Goal: Information Seeking & Learning: Learn about a topic

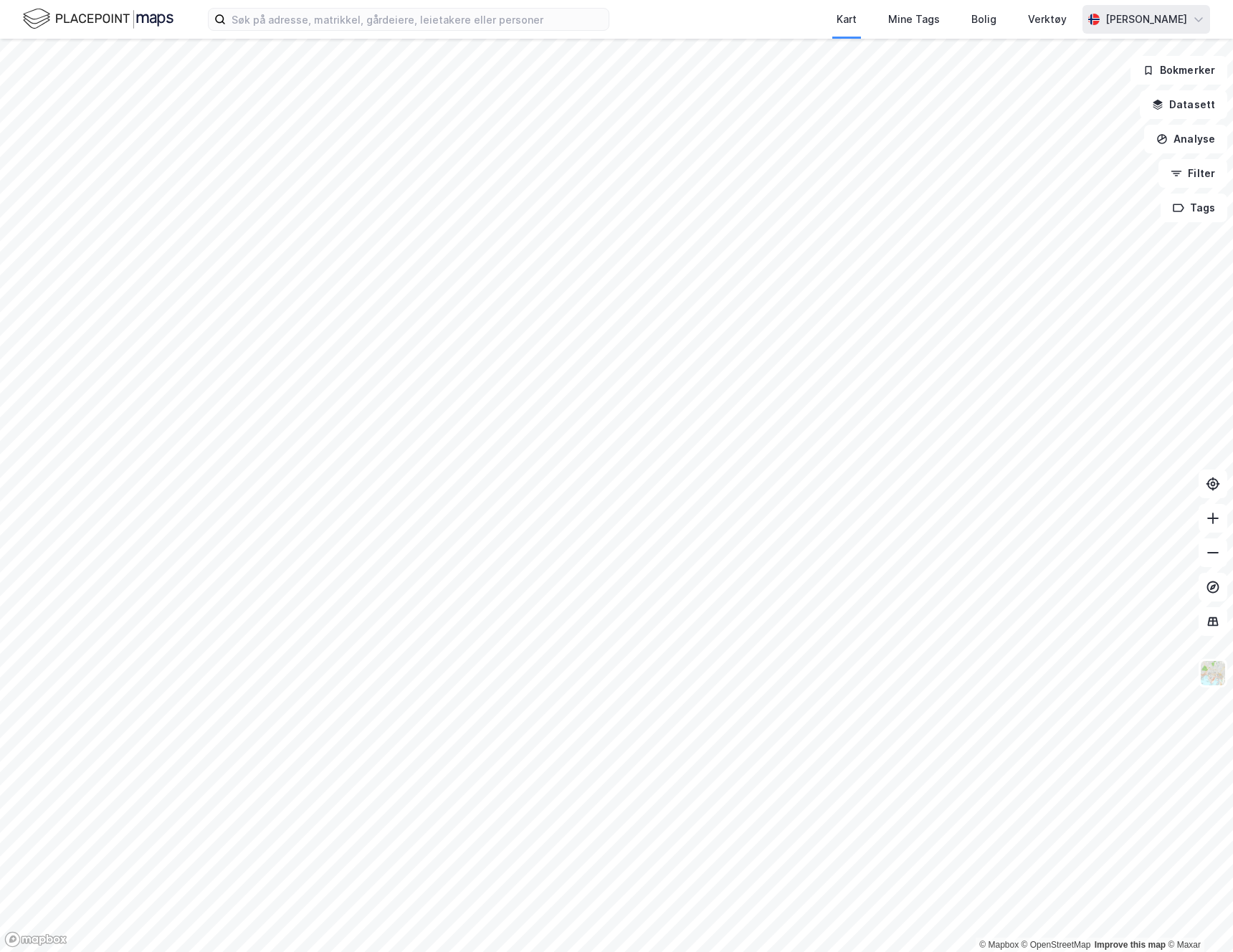
click at [1130, 20] on div "[PERSON_NAME]" at bounding box center [1146, 20] width 82 height 17
click at [713, 30] on div "Kart Mine Tags Bolig Verktøy" at bounding box center [880, 19] width 404 height 38
click at [96, 30] on img at bounding box center [99, 19] width 151 height 25
click at [311, 27] on input at bounding box center [417, 20] width 383 height 22
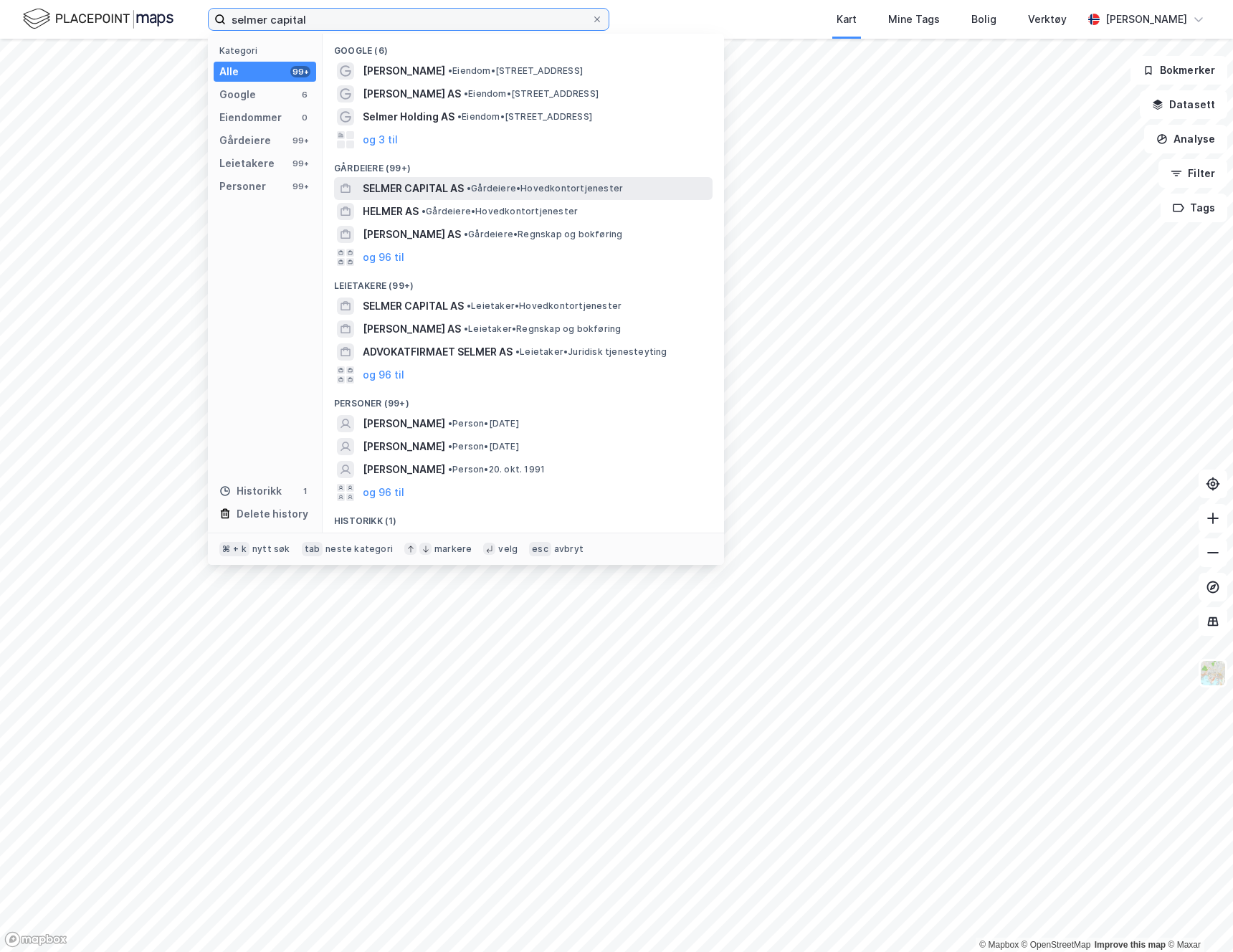
type input "selmer capital"
click at [385, 194] on span "SELMER CAPITAL AS" at bounding box center [412, 189] width 101 height 17
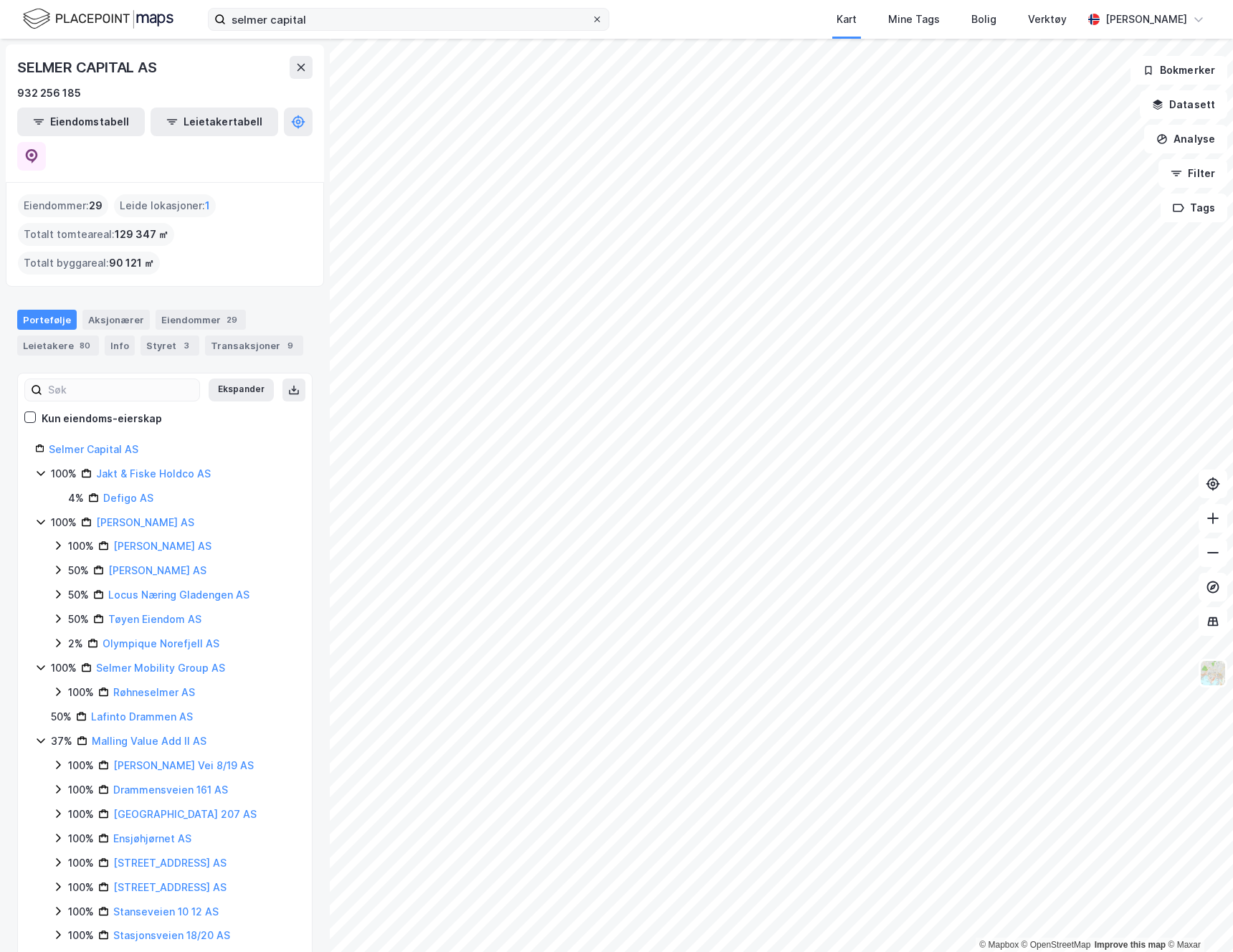
click at [595, 22] on icon at bounding box center [597, 20] width 9 height 9
click at [591, 22] on input "selmer capital" at bounding box center [408, 20] width 365 height 22
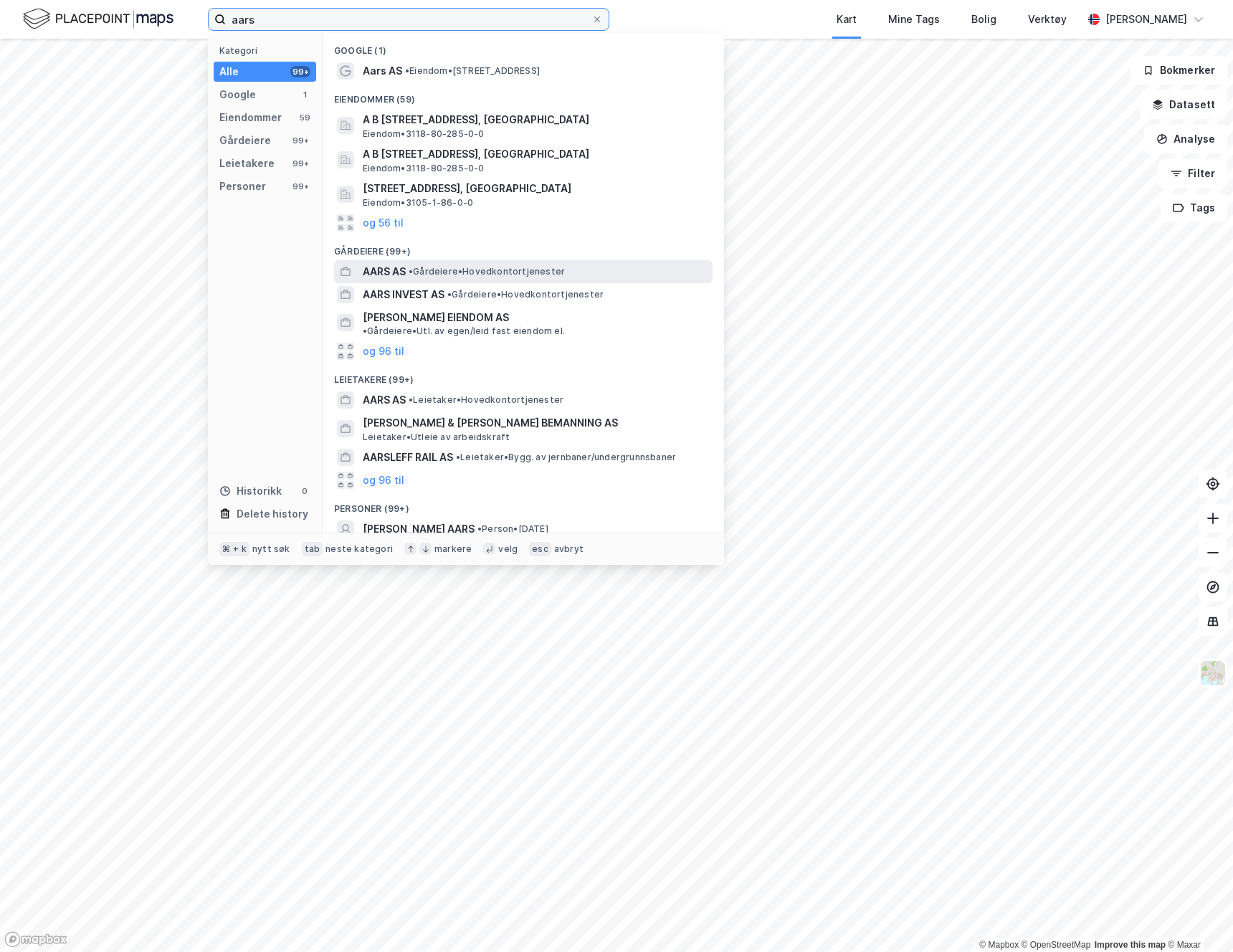
type input "aars"
click at [385, 275] on span "AARS AS" at bounding box center [383, 272] width 43 height 17
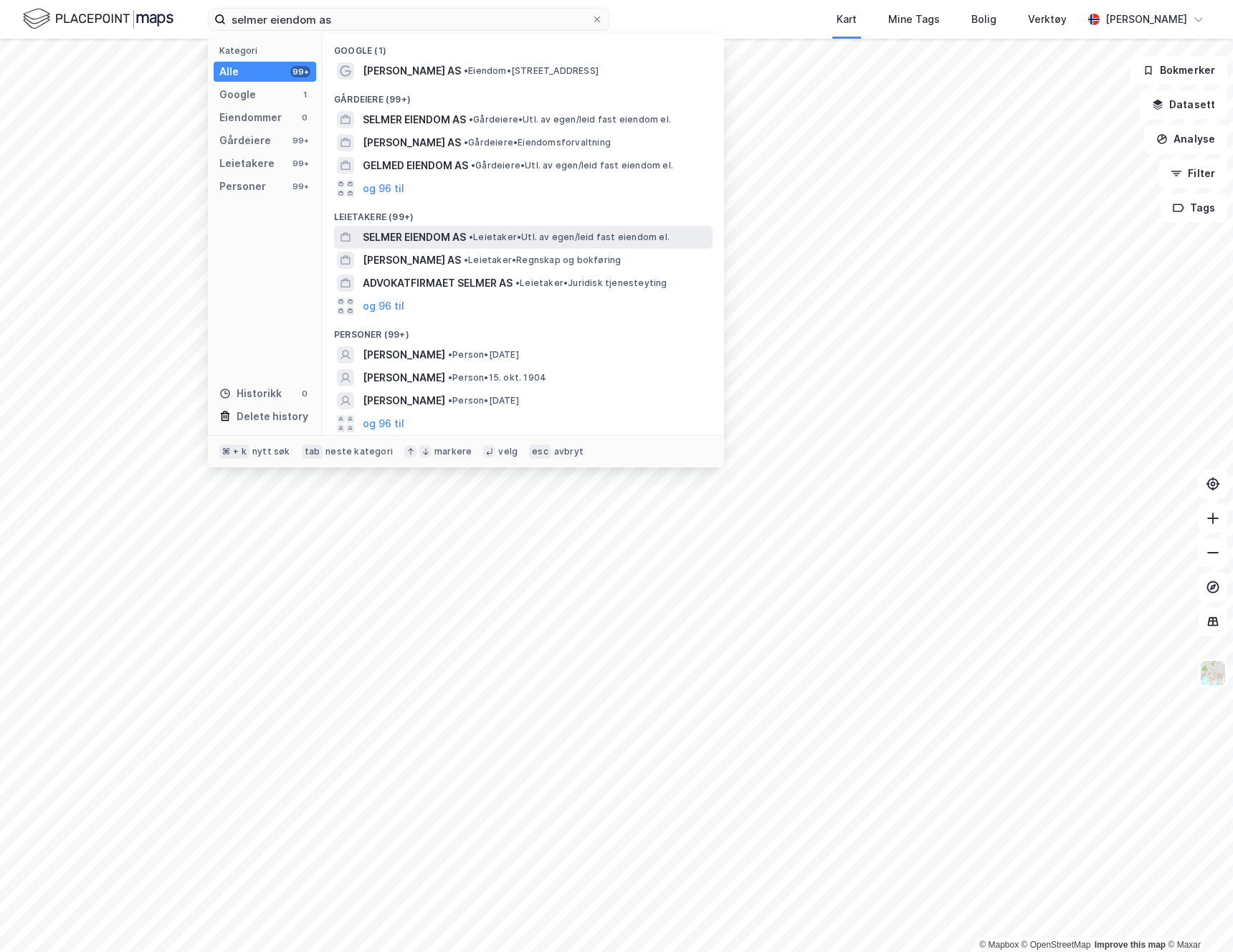
click at [403, 241] on span "SELMER EIENDOM AS" at bounding box center [414, 237] width 103 height 17
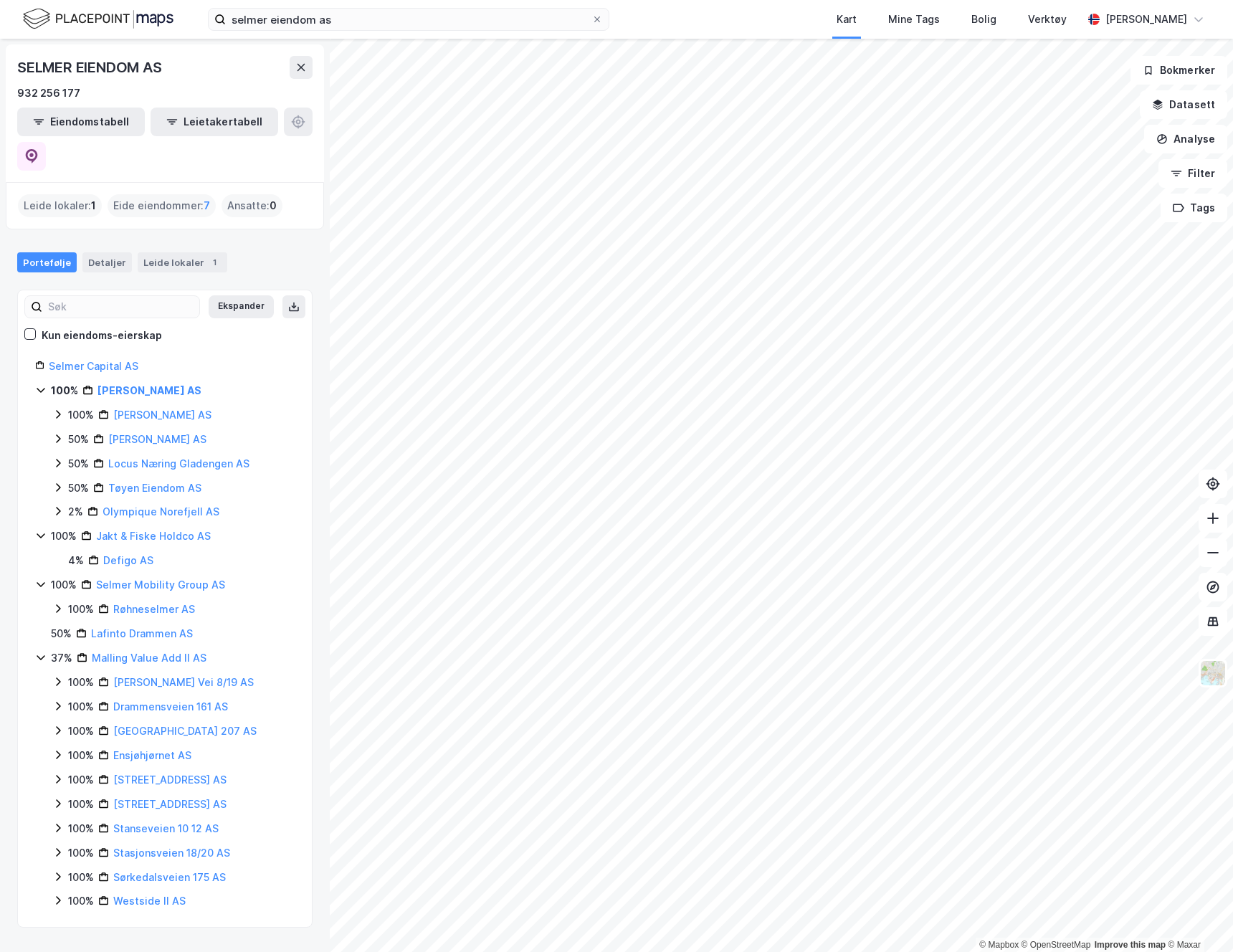
click at [155, 194] on div "Eide eiendommer : 7" at bounding box center [161, 206] width 108 height 23
click at [96, 117] on button "Eiendomstabell" at bounding box center [81, 122] width 128 height 29
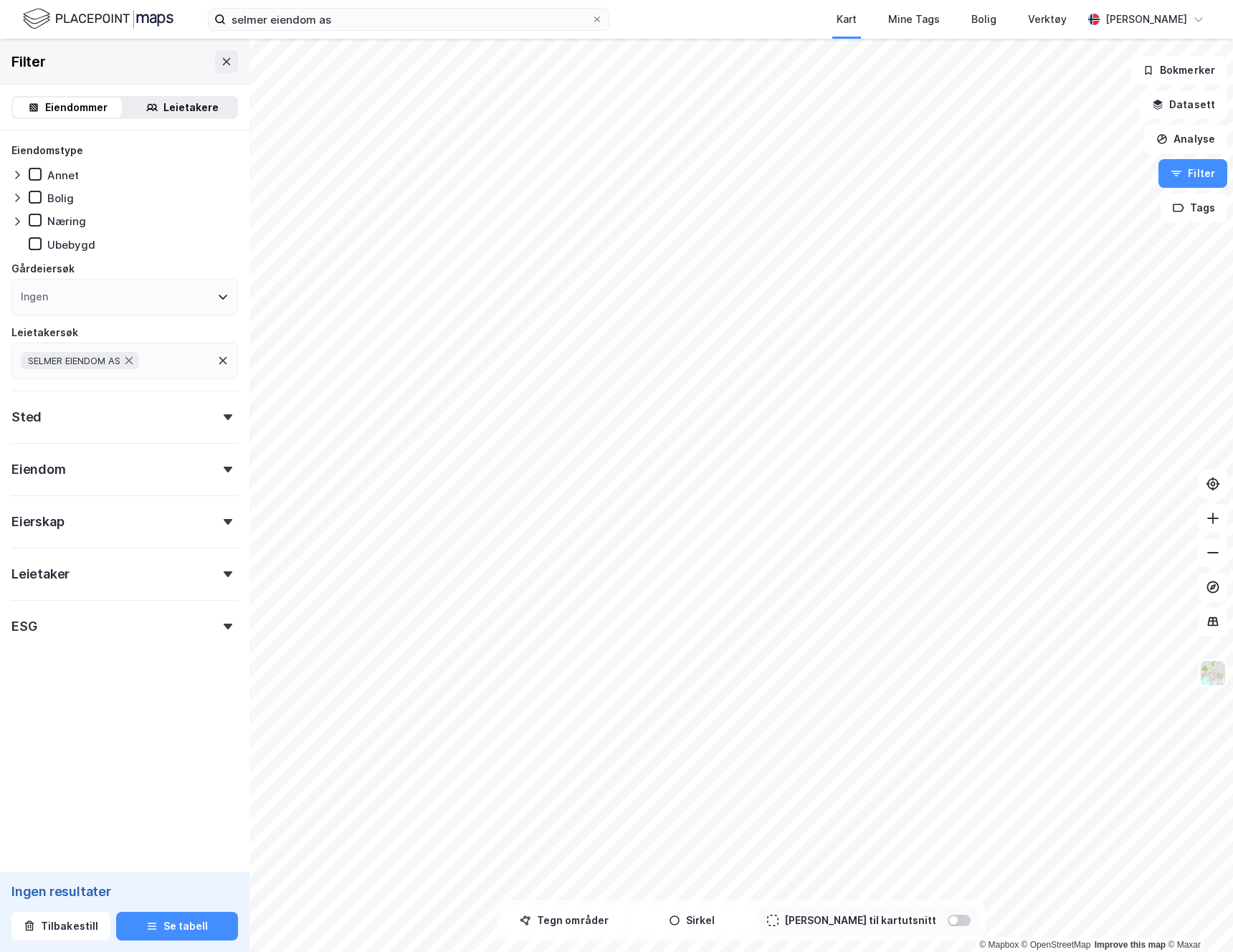
click at [117, 167] on div "Annet" at bounding box center [125, 175] width 226 height 15
click at [54, 102] on div "Eiendommer" at bounding box center [76, 107] width 62 height 17
click at [221, 73] on div "Filter" at bounding box center [125, 61] width 249 height 46
click at [227, 66] on icon at bounding box center [227, 62] width 12 height 12
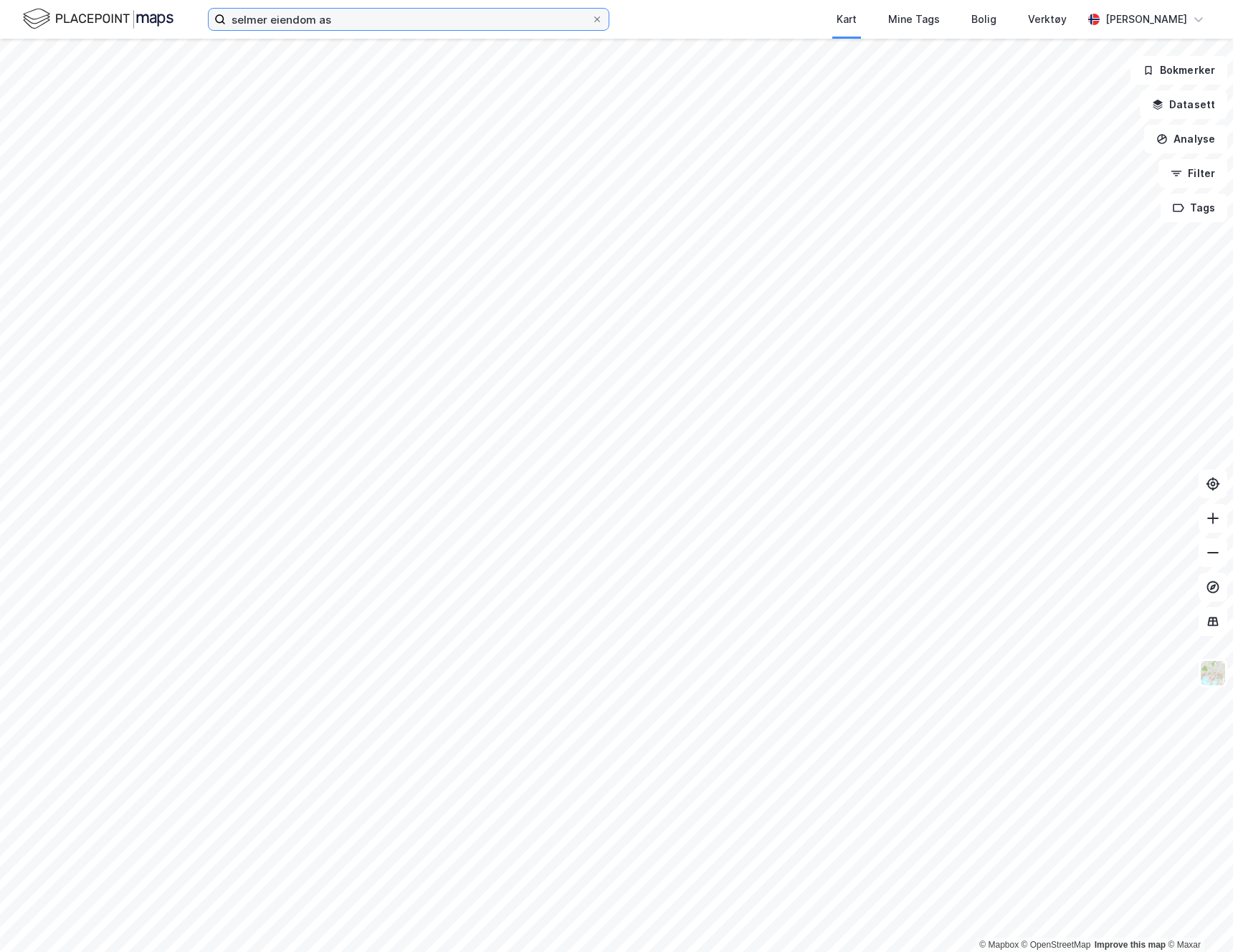
click at [338, 22] on input "selmer eiendom as" at bounding box center [408, 20] width 365 height 22
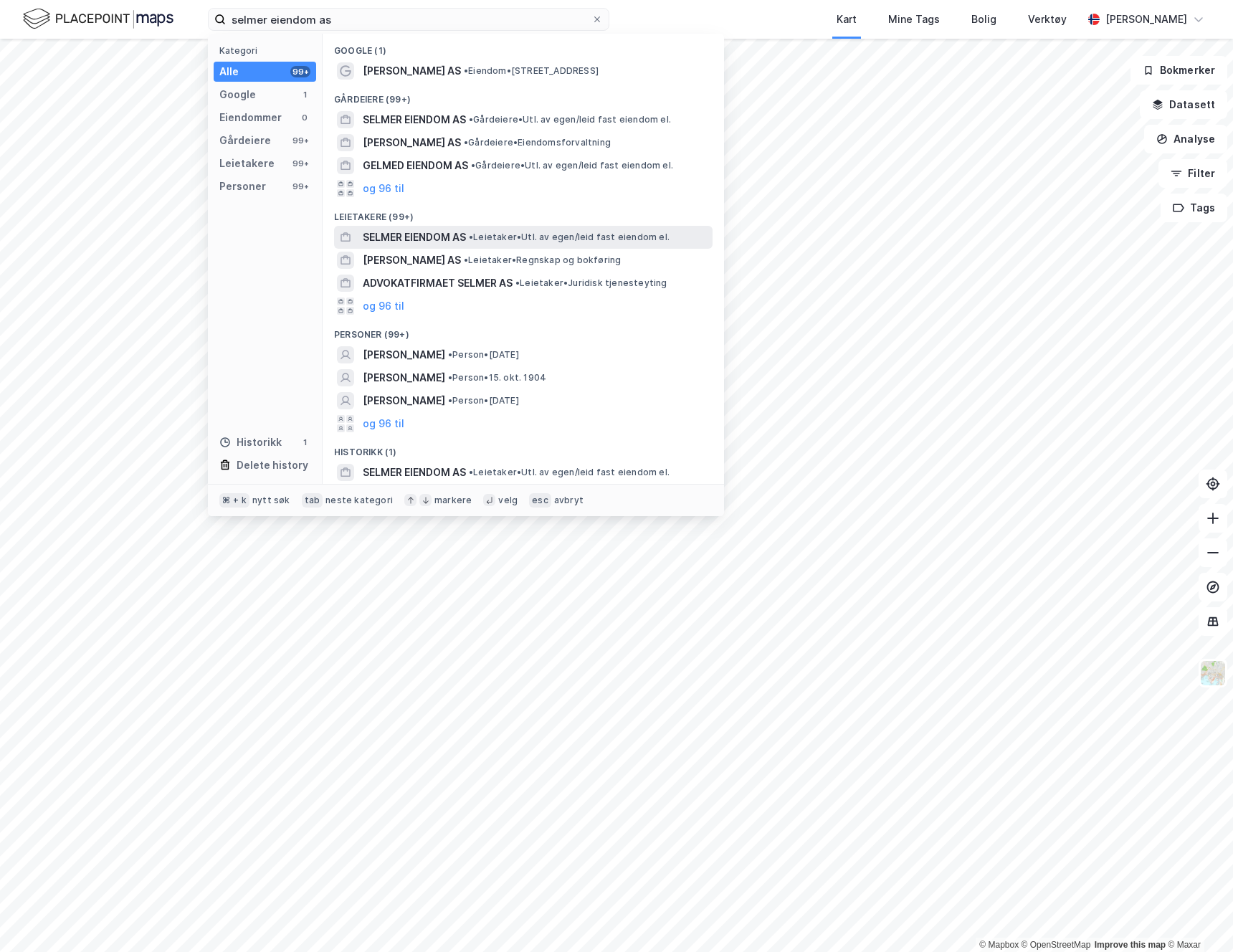
click at [410, 242] on span "SELMER EIENDOM AS" at bounding box center [414, 237] width 103 height 17
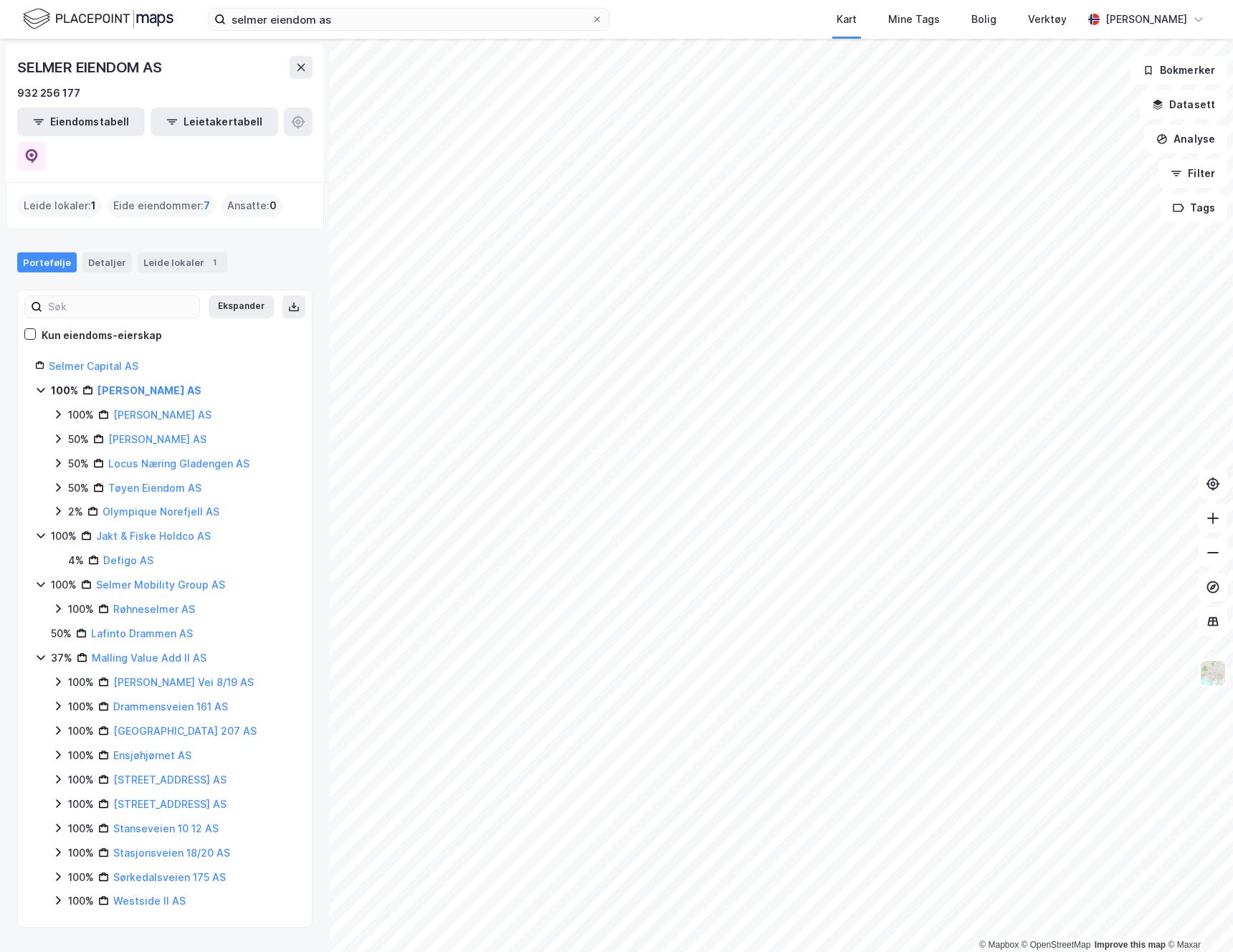
click at [204, 197] on span "7" at bounding box center [207, 206] width 7 height 17
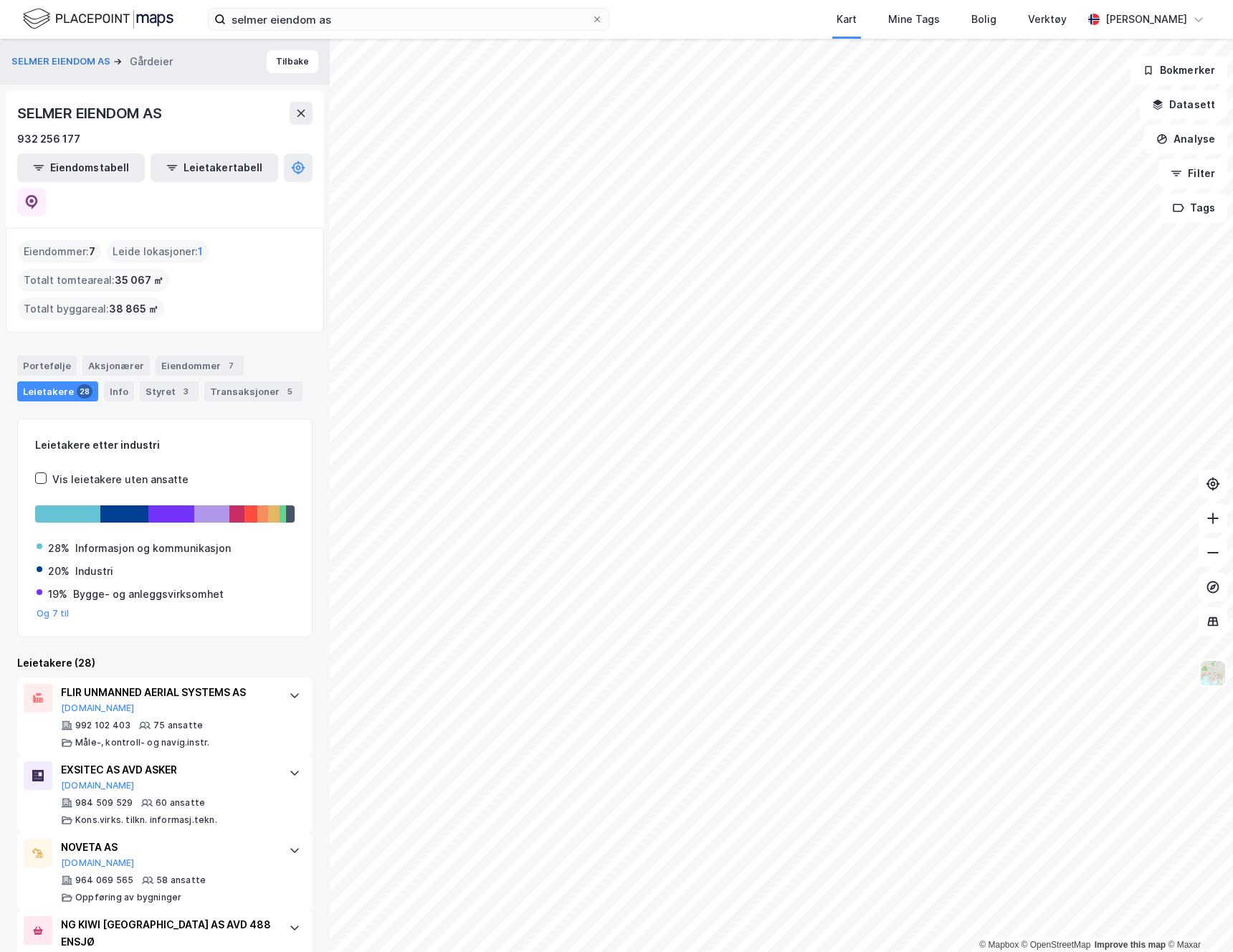
click at [72, 240] on div "Eiendommer : 7" at bounding box center [59, 252] width 83 height 23
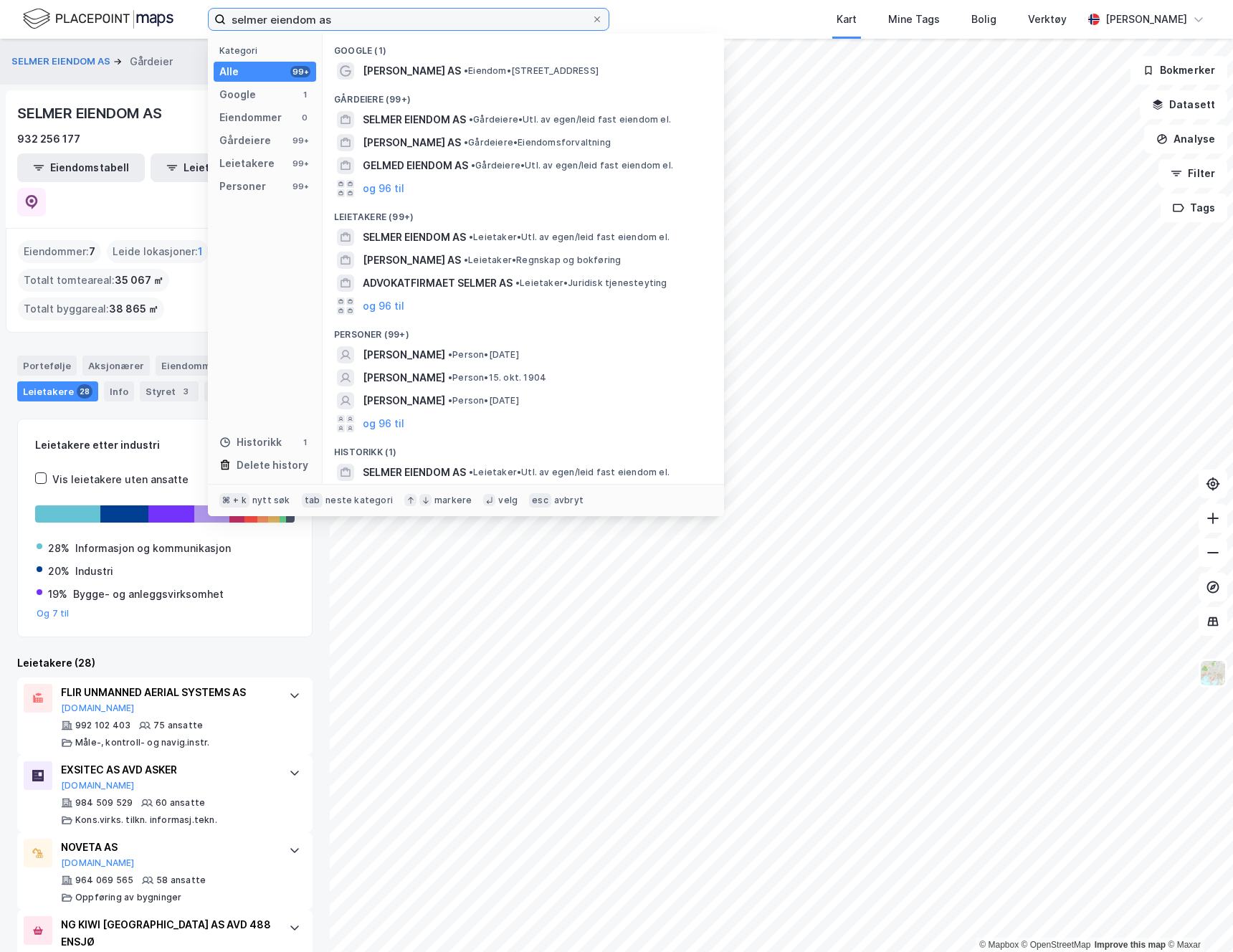
drag, startPoint x: 349, startPoint y: 21, endPoint x: 125, endPoint y: -11, distance: 226.3
click at [125, 0] on html "selmer eiendom as Kategori Alle 99+ Google 1 Eiendommer 0 Gårdeiere 99+ Leietak…" at bounding box center [616, 476] width 1233 height 952
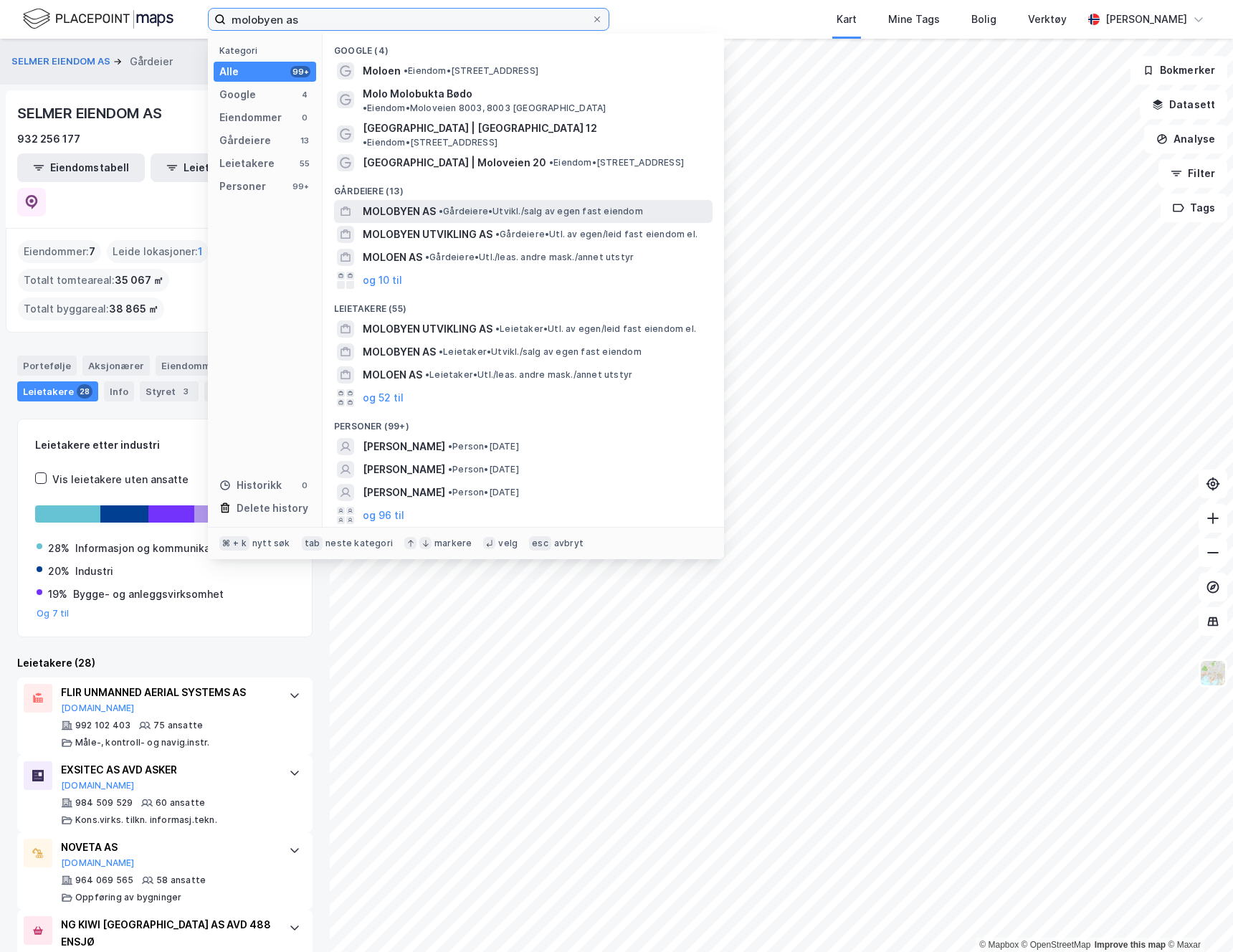
type input "molobyen as"
click at [354, 200] on div "MOLOBYEN AS • Gårdeiere • Utvikl./salg av egen fast eiendom" at bounding box center [523, 212] width 378 height 23
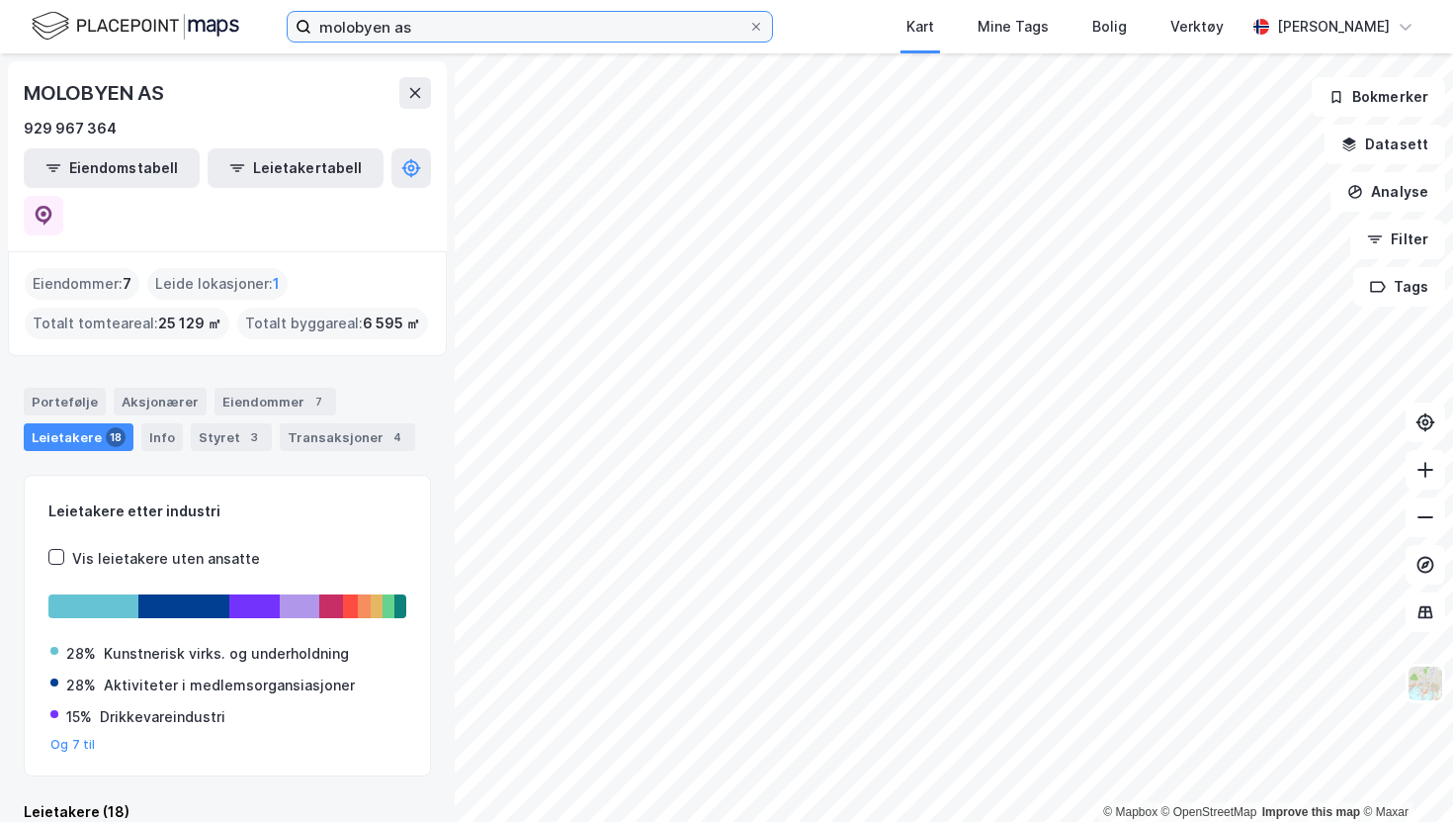
click at [469, 36] on input "molobyen as" at bounding box center [529, 27] width 437 height 30
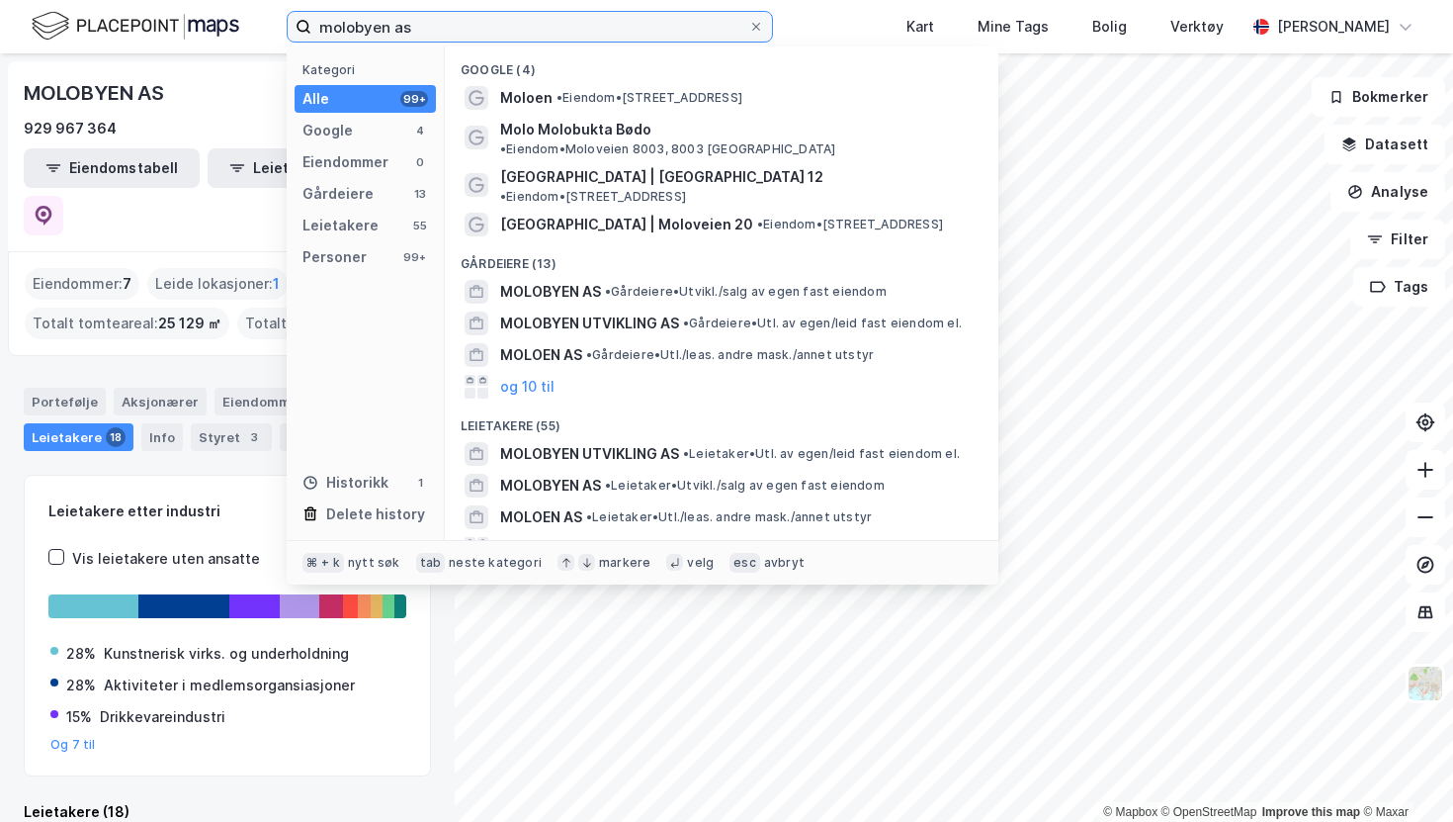
drag, startPoint x: 469, startPoint y: 36, endPoint x: 167, endPoint y: 38, distance: 301.6
click at [167, 38] on div "molobyen as Kategori Alle 99+ Google 4 Eiendommer 0 Gårdeiere 13 Leietakere 55 …" at bounding box center [726, 26] width 1453 height 53
click at [750, 32] on icon at bounding box center [756, 27] width 12 height 12
click at [748, 32] on input "molobyen as" at bounding box center [529, 27] width 437 height 30
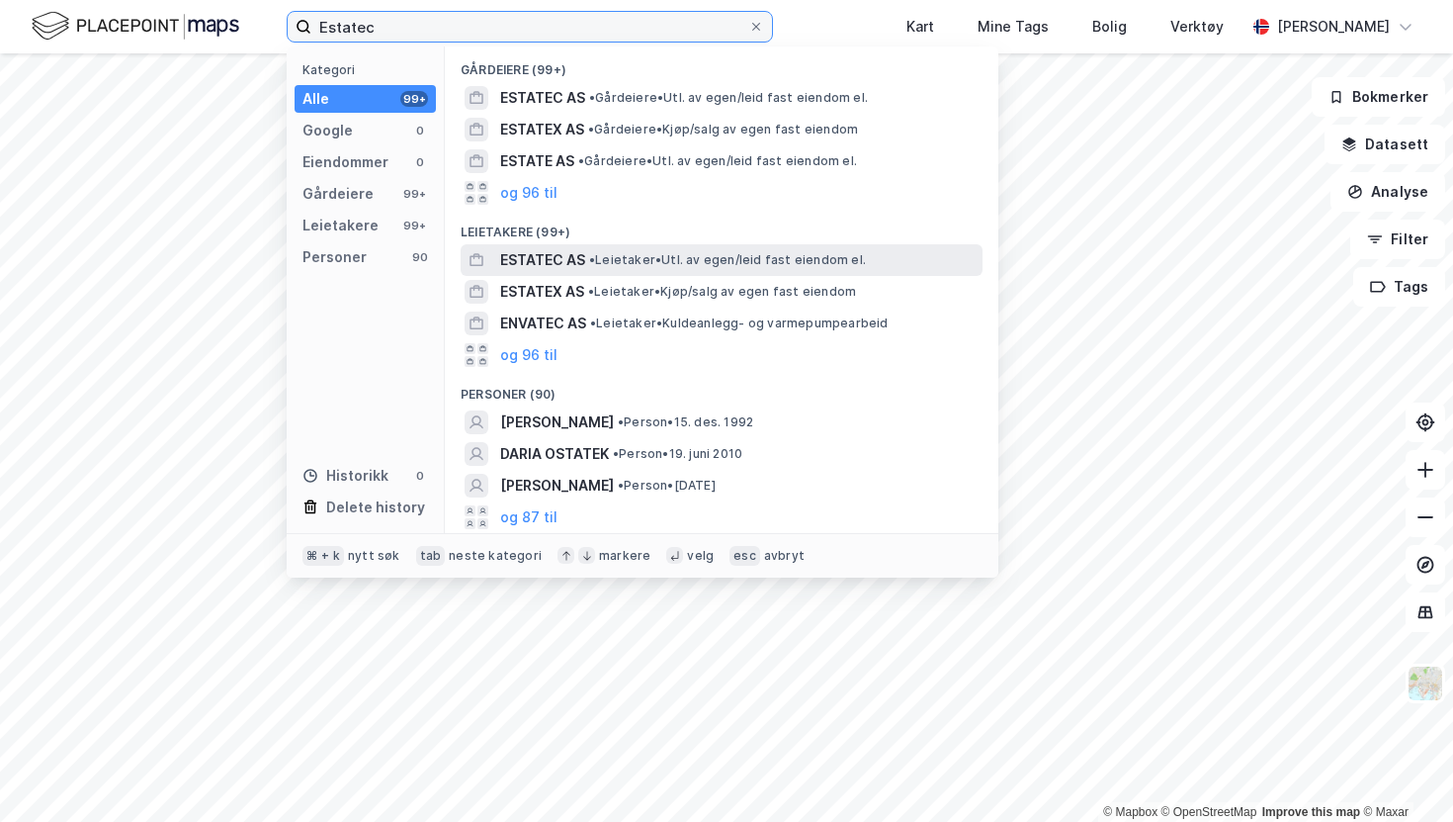
type input "Estatec"
click at [558, 257] on span "ESTATEC AS" at bounding box center [542, 260] width 85 height 24
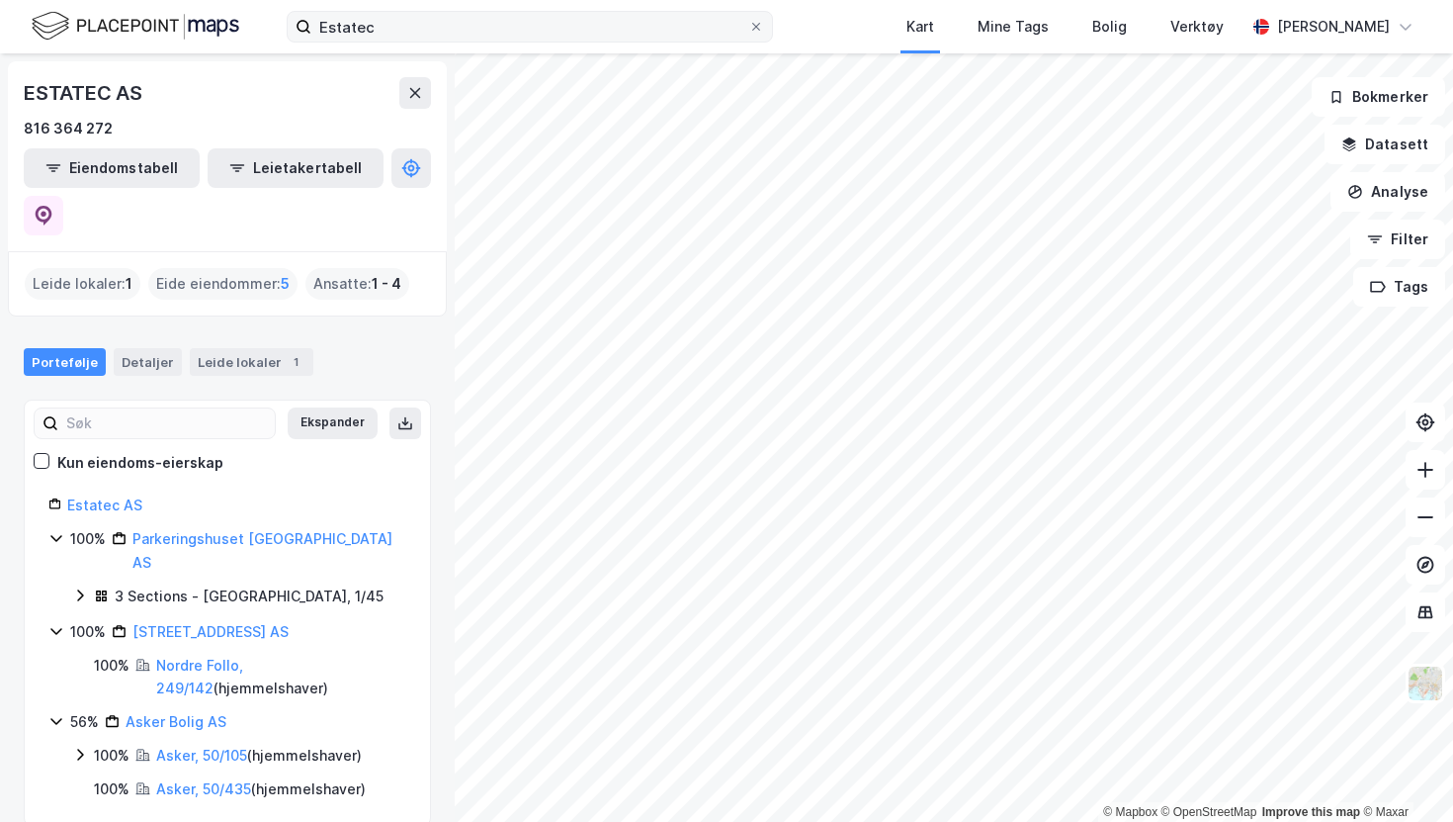
click at [270, 251] on div "Leide lokaler : 1 Eide eiendommer : 5 Ansatte : 1 - 4" at bounding box center [227, 283] width 439 height 65
click at [271, 268] on div "Eide eiendommer : 5" at bounding box center [222, 284] width 149 height 32
click at [284, 272] on span "5" at bounding box center [285, 284] width 9 height 24
